Goal: Find specific page/section: Find specific page/section

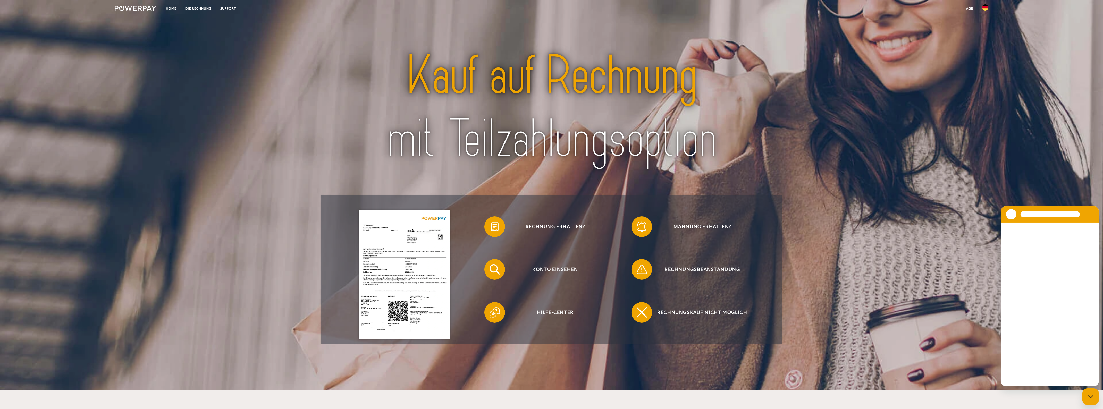
click at [987, 10] on img at bounding box center [985, 7] width 6 height 6
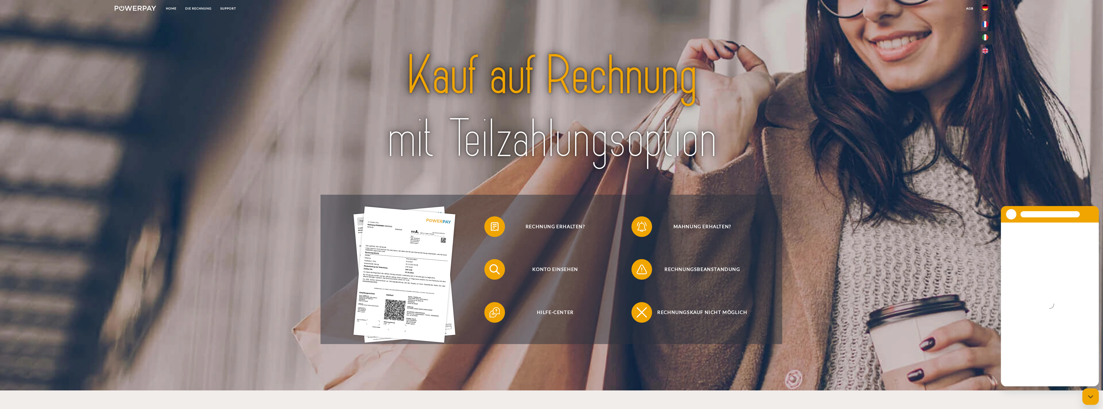
click at [990, 37] on link at bounding box center [985, 37] width 15 height 13
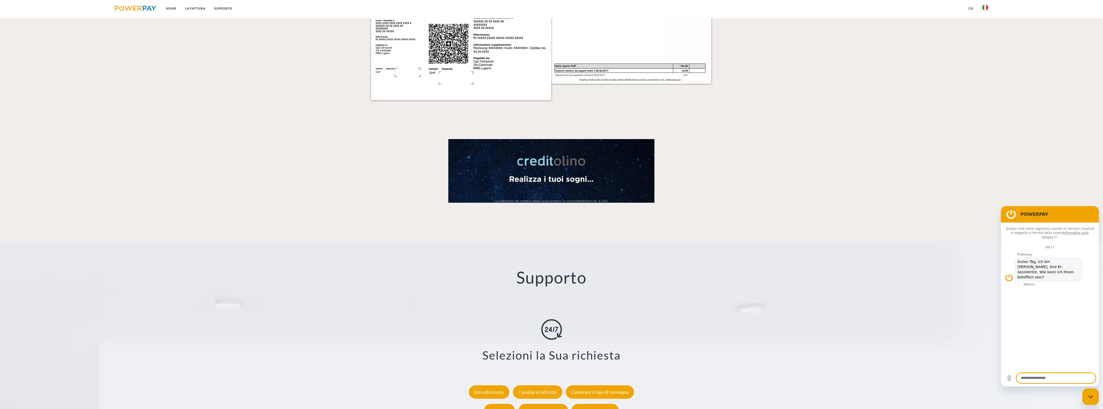
scroll to position [837, 0]
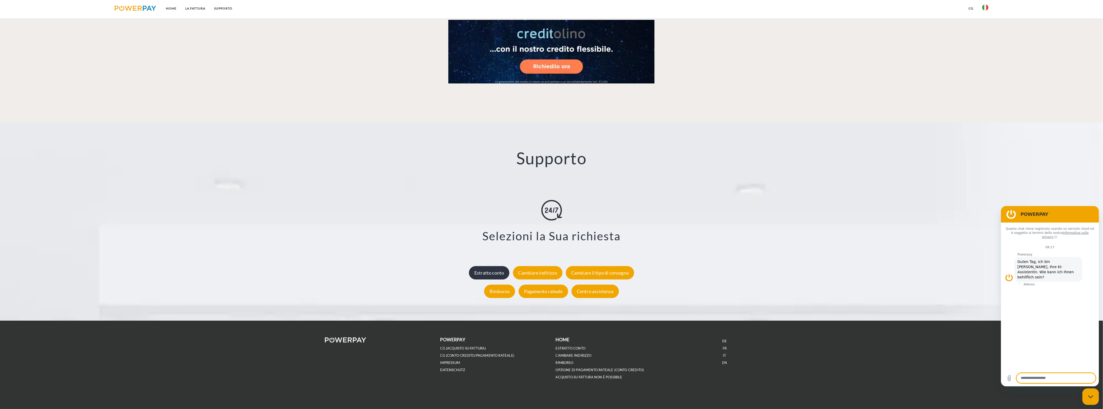
click at [492, 272] on div "Estratto conto" at bounding box center [489, 272] width 41 height 13
